Goal: Information Seeking & Learning: Learn about a topic

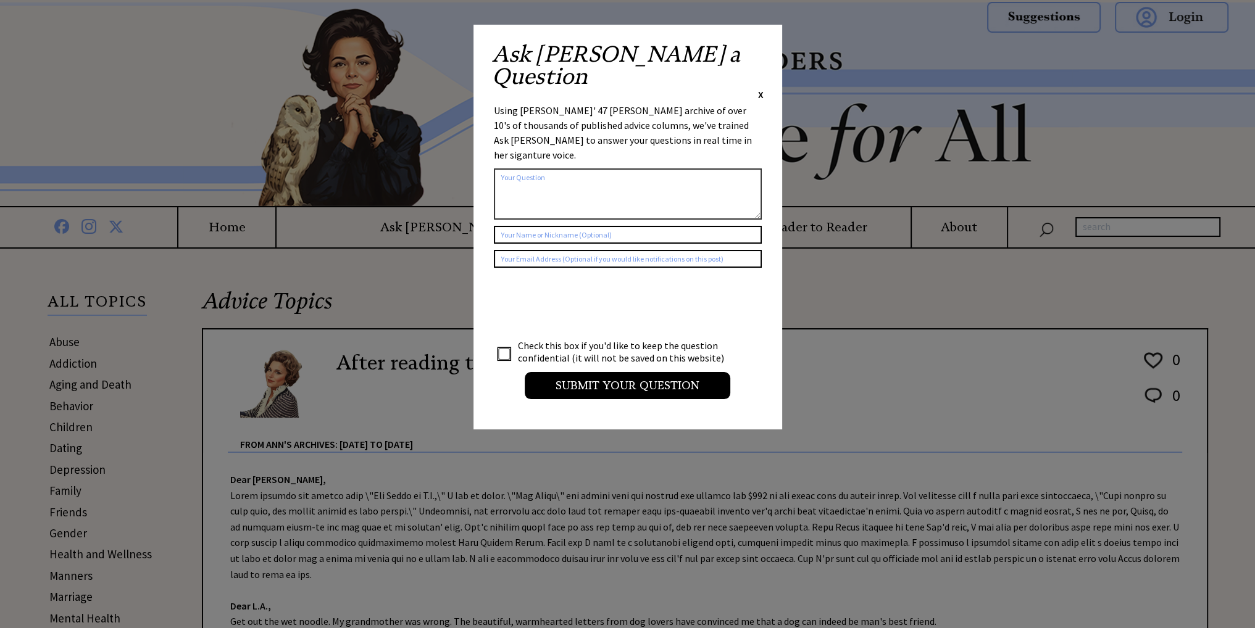
click at [762, 88] on span "X" at bounding box center [761, 94] width 6 height 12
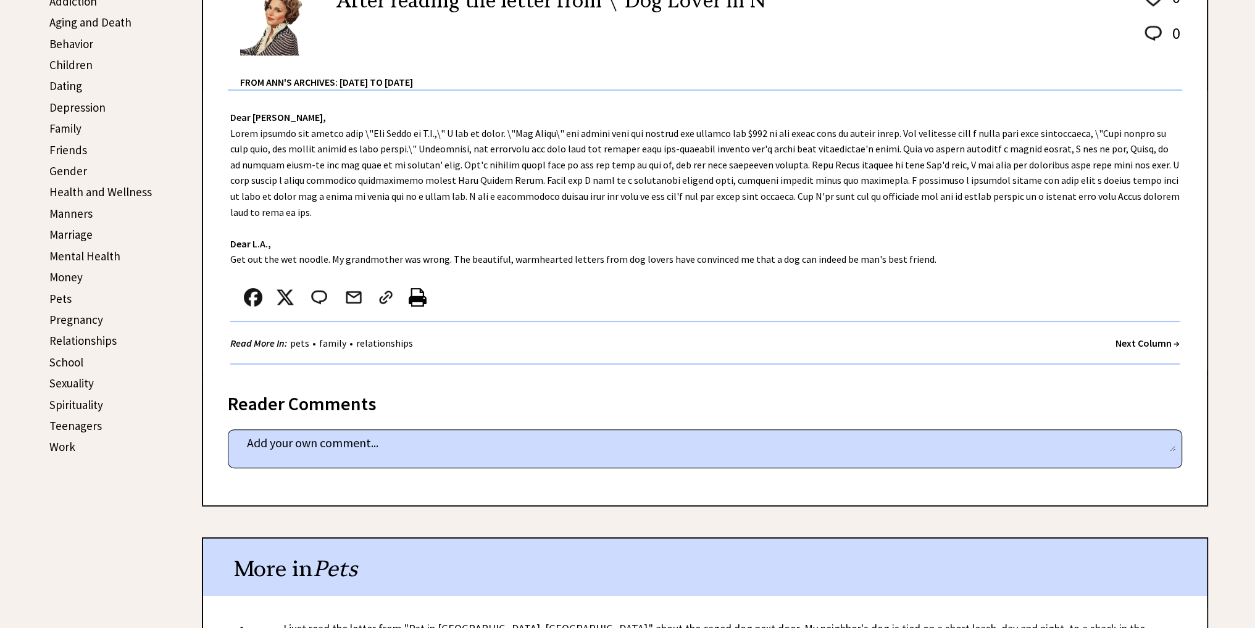
scroll to position [370, 0]
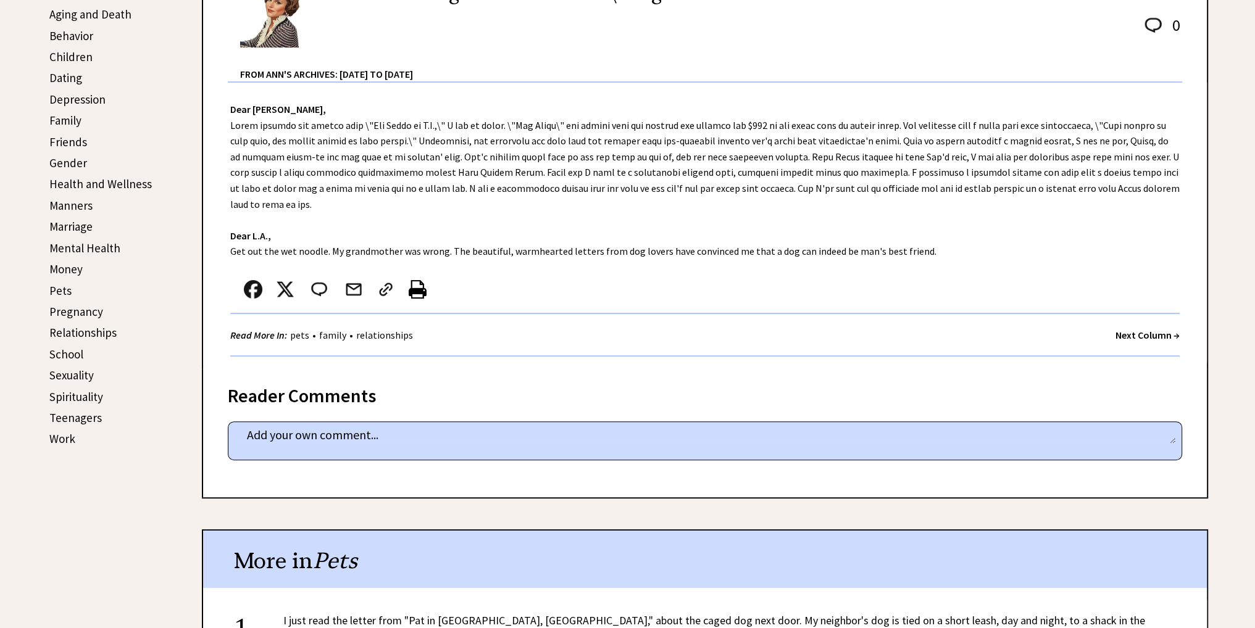
click at [59, 285] on link "Pets" at bounding box center [60, 290] width 22 height 15
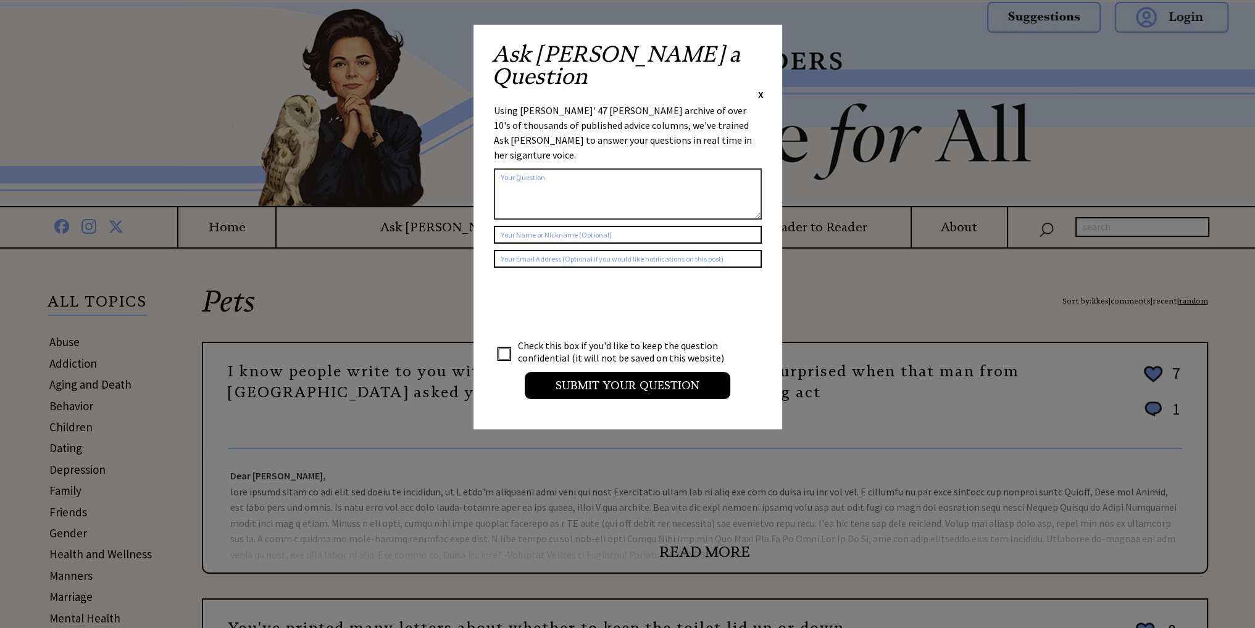
click at [758, 88] on span "X" at bounding box center [761, 94] width 6 height 12
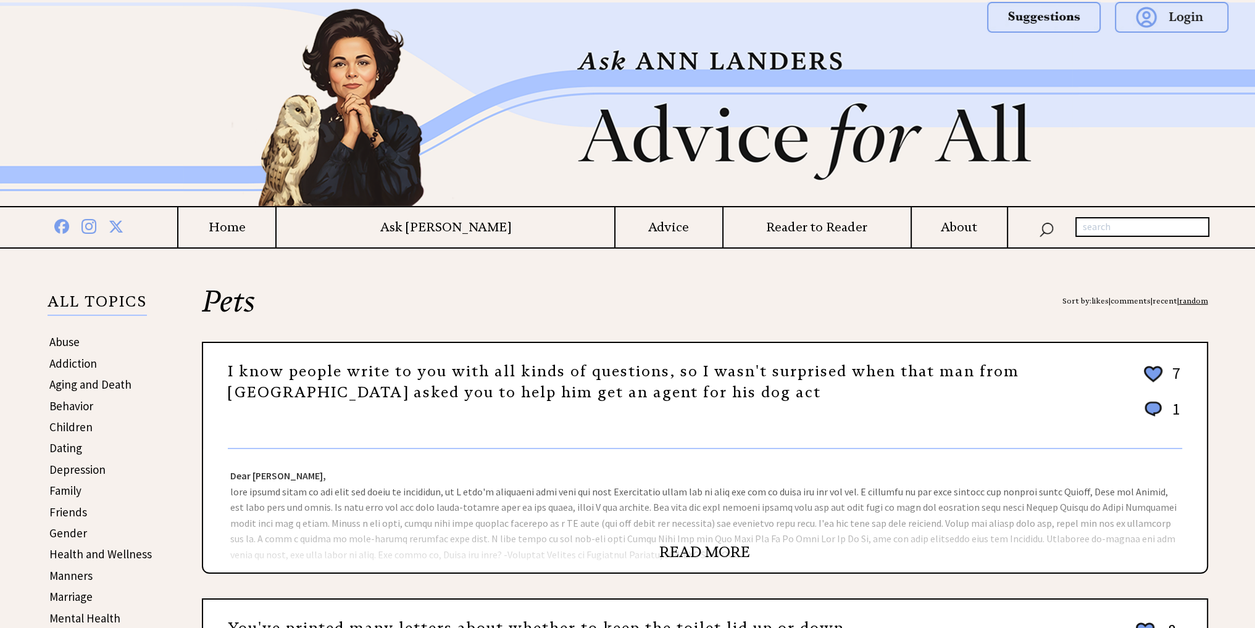
click at [625, 225] on h4 "Advice" at bounding box center [668, 227] width 106 height 15
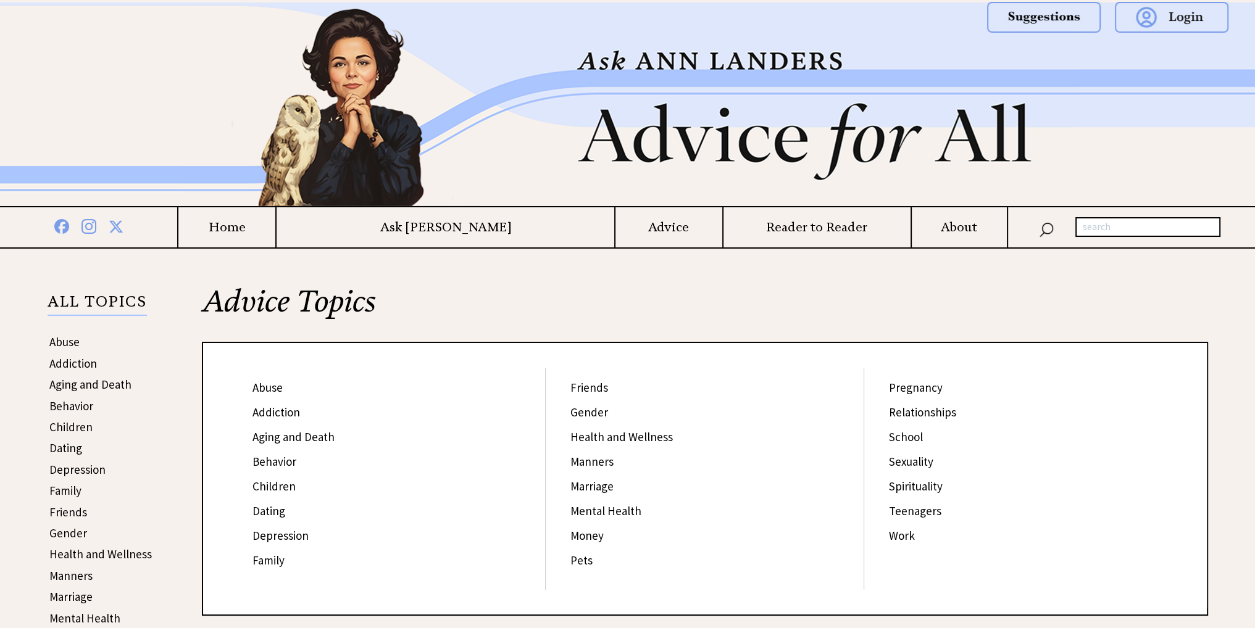
click at [580, 562] on link "Pets" at bounding box center [581, 560] width 22 height 15
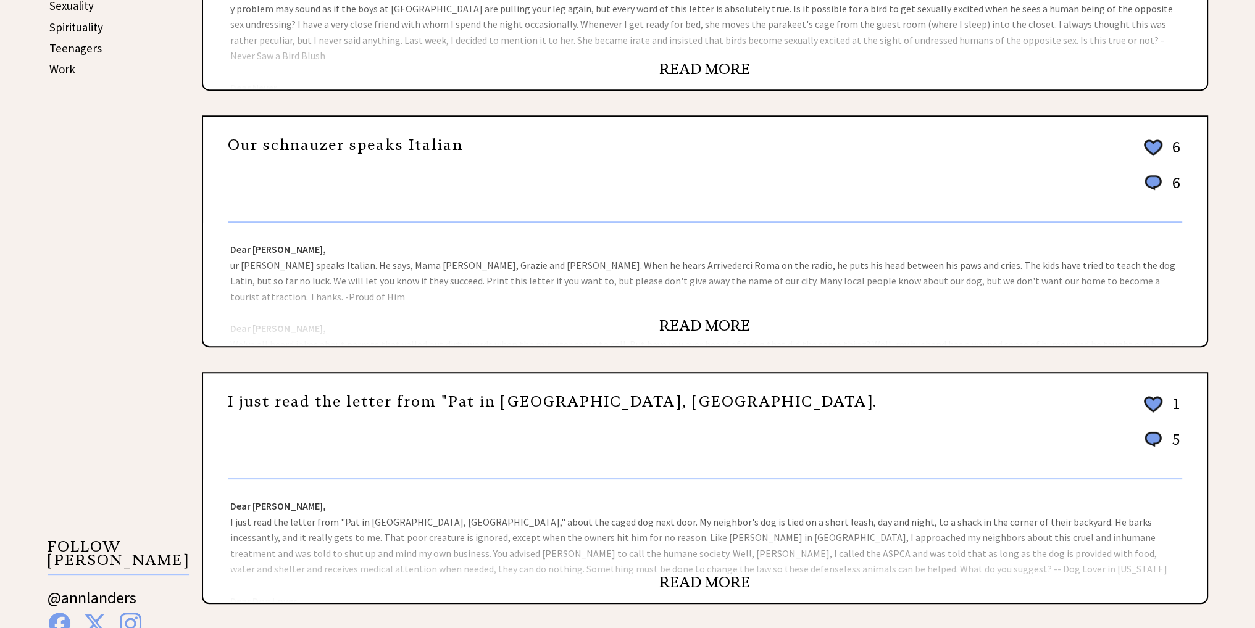
scroll to position [741, 0]
